Goal: Task Accomplishment & Management: Use online tool/utility

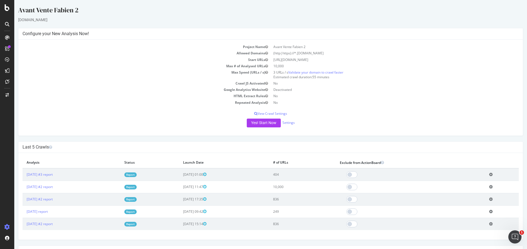
click at [489, 172] on icon at bounding box center [491, 174] width 4 height 4
click at [457, 190] on link "Delete analysis" at bounding box center [471, 189] width 44 height 7
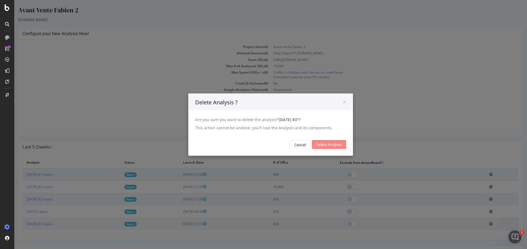
click at [335, 147] on input "Delete Analysis" at bounding box center [329, 144] width 34 height 9
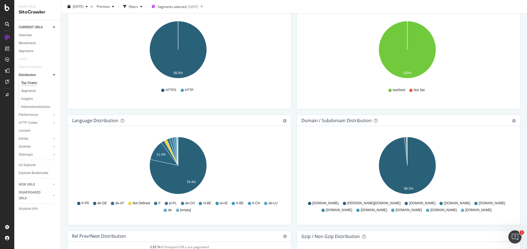
scroll to position [769, 0]
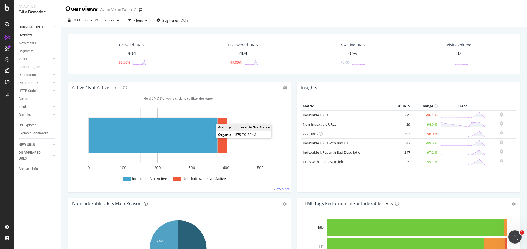
click at [192, 129] on rect "A chart." at bounding box center [153, 135] width 128 height 34
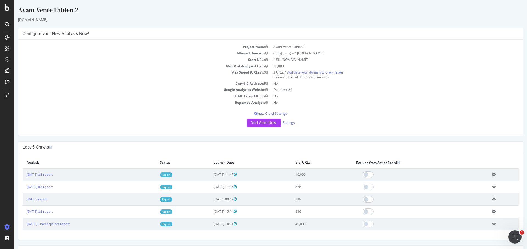
click at [492, 174] on icon at bounding box center [494, 174] width 4 height 4
click at [475, 181] on link "Add name" at bounding box center [474, 182] width 44 height 7
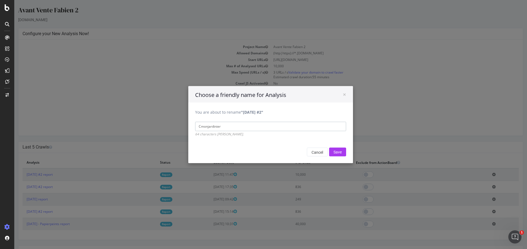
type input "Cmonjardinier"
click at [329, 147] on input "Save" at bounding box center [337, 151] width 17 height 9
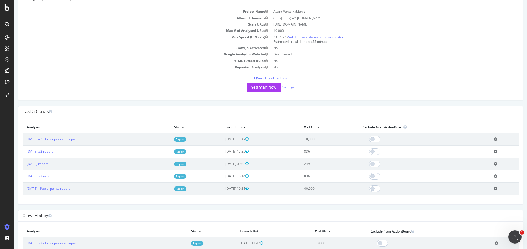
scroll to position [55, 0]
click at [287, 86] on link "Settings" at bounding box center [288, 86] width 12 height 5
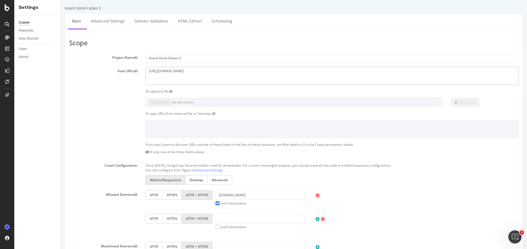
drag, startPoint x: 191, startPoint y: 76, endPoint x: 111, endPoint y: 52, distance: 83.9
click at [111, 52] on article "Scope Project Name Avant Vente Fabien 2 Start URLs https://www.kietla.fr Or upl…" at bounding box center [293, 159] width 449 height 240
paste textarea "giesper.fr/"
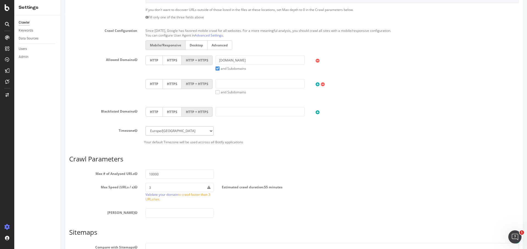
scroll to position [94, 0]
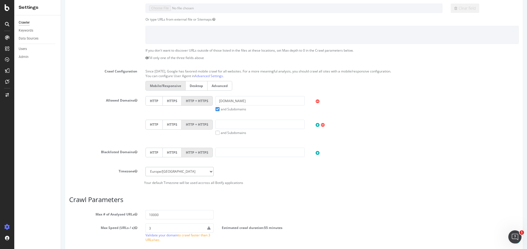
type textarea "https://www.giesper.fr"
drag, startPoint x: 242, startPoint y: 99, endPoint x: 182, endPoint y: 99, distance: 60.1
click at [182, 99] on div "HTTP HTTPS HTTP + HTTPS kietla.fr and Subdomains User Agent: Mobile Desktop Thi…" at bounding box center [332, 103] width 379 height 15
paste input "https://www.giesper.fr/"
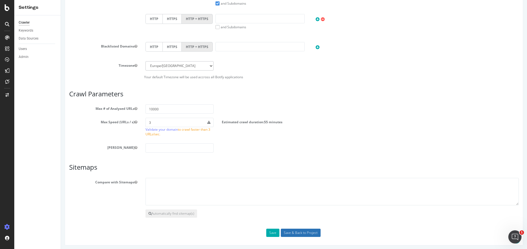
type input "giesper.fr"
click at [285, 234] on input "Save & Back to Project" at bounding box center [301, 233] width 40 height 8
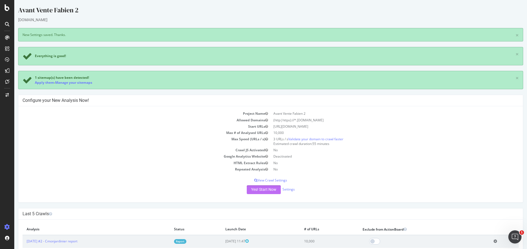
click at [261, 192] on button "Yes! Start Now" at bounding box center [264, 189] width 34 height 9
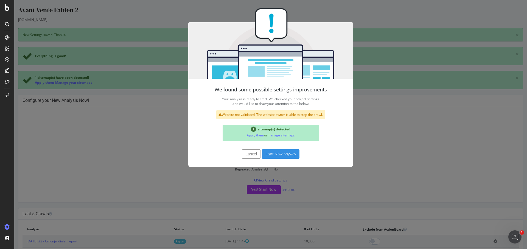
click at [268, 150] on button "Start Now Anyway" at bounding box center [281, 153] width 38 height 9
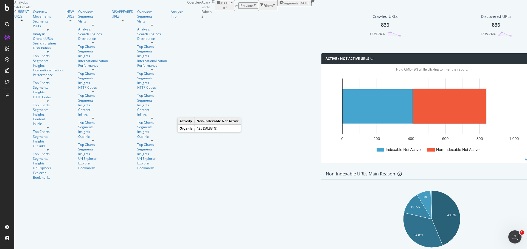
click at [413, 123] on rect "A chart." at bounding box center [449, 106] width 73 height 34
